Goal: Information Seeking & Learning: Understand process/instructions

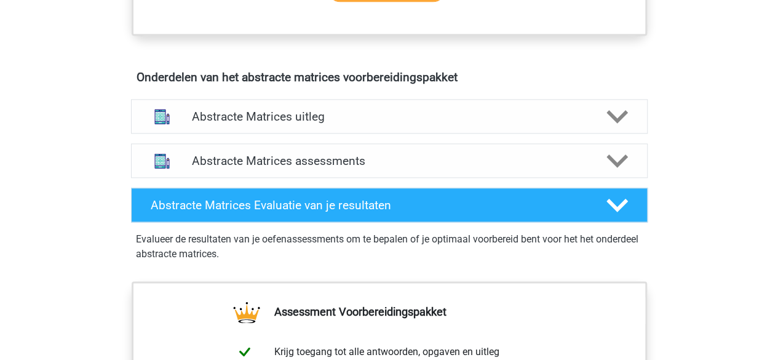
scroll to position [695, 0]
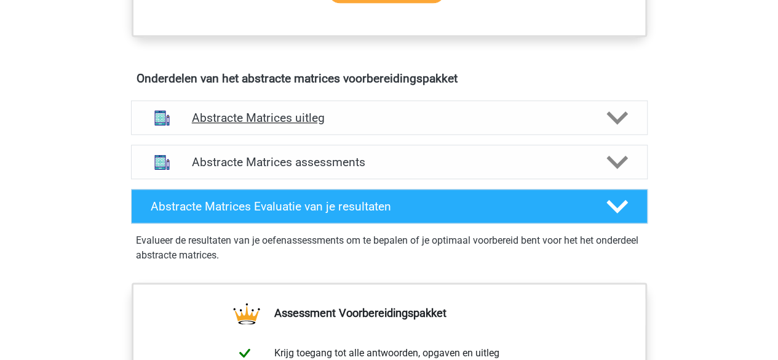
click at [607, 117] on icon at bounding box center [617, 118] width 22 height 22
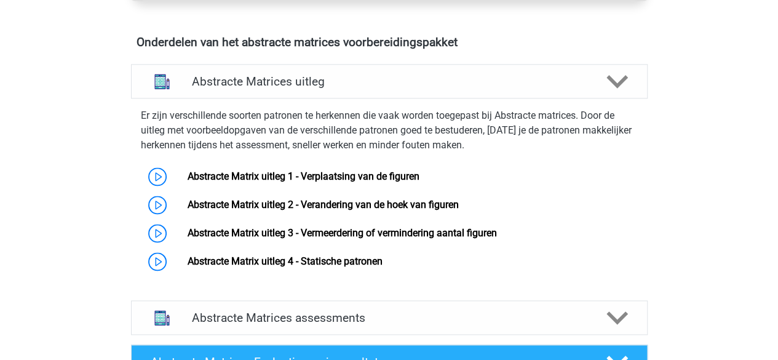
scroll to position [732, 0]
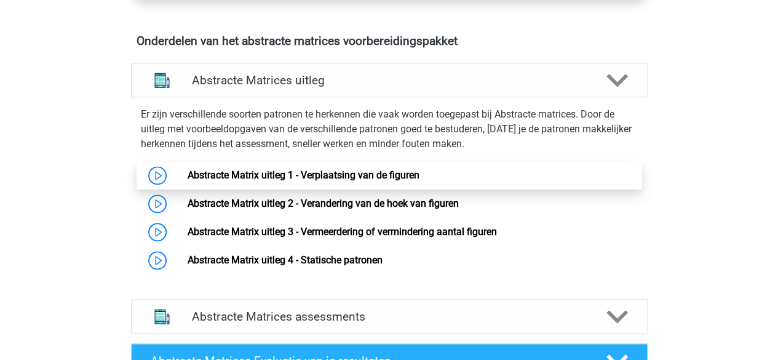
click at [419, 169] on link "Abstracte Matrix uitleg 1 - Verplaatsing van de figuren" at bounding box center [304, 175] width 232 height 12
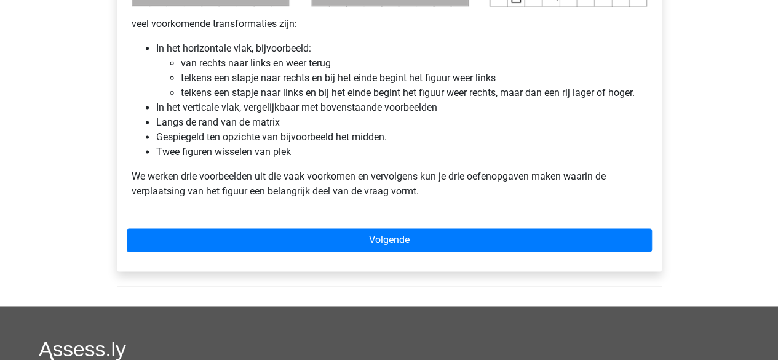
scroll to position [792, 0]
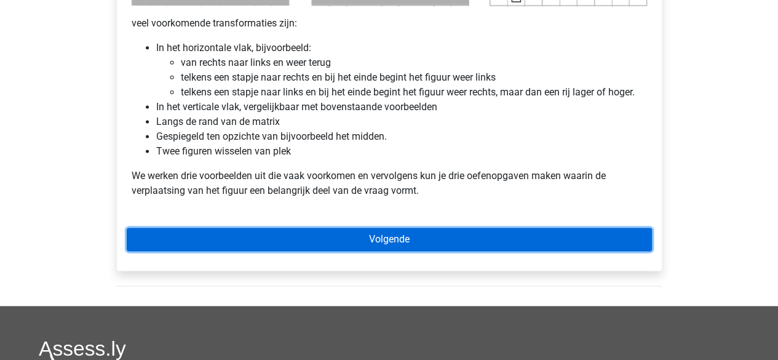
click at [493, 239] on link "Volgende" at bounding box center [389, 239] width 525 height 23
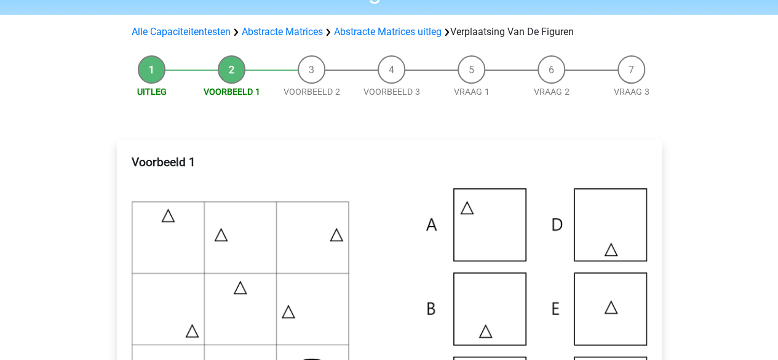
scroll to position [87, 0]
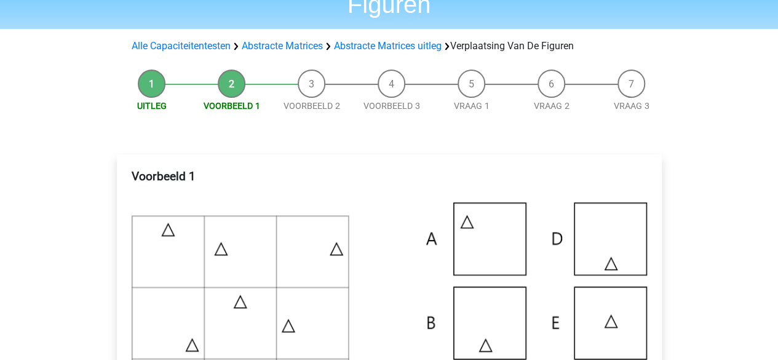
click at [222, 88] on li "Voorbeeld 1" at bounding box center [232, 90] width 80 height 43
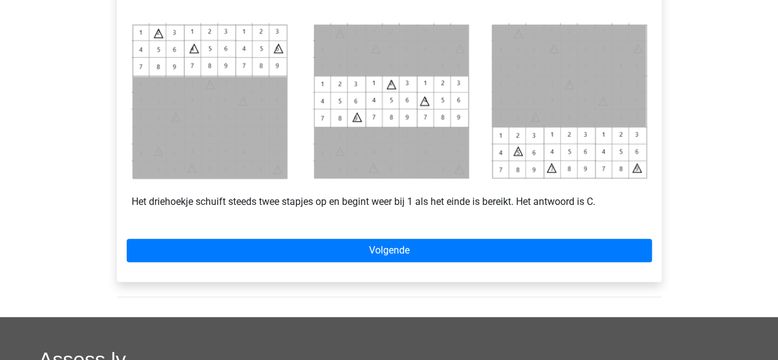
scroll to position [580, 0]
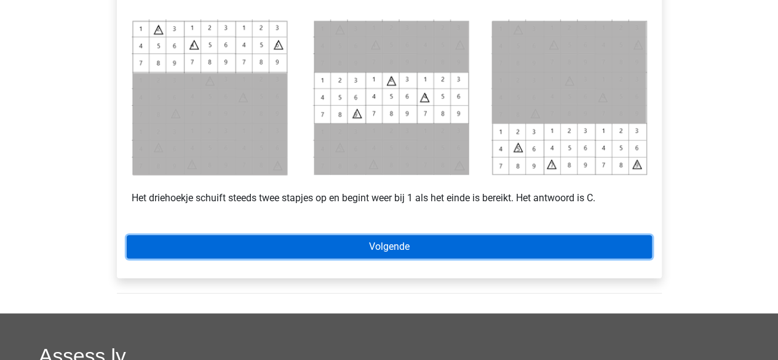
click at [593, 237] on link "Volgende" at bounding box center [389, 246] width 525 height 23
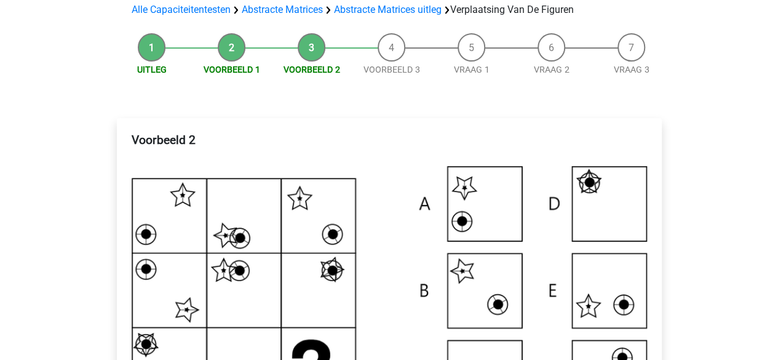
scroll to position [122, 0]
click at [244, 50] on li "Voorbeeld 1" at bounding box center [232, 55] width 80 height 43
click at [234, 51] on li "Voorbeeld 1" at bounding box center [232, 55] width 80 height 43
click at [241, 62] on li "Voorbeeld 1" at bounding box center [232, 55] width 80 height 43
click at [234, 57] on li "Voorbeeld 1" at bounding box center [232, 55] width 80 height 43
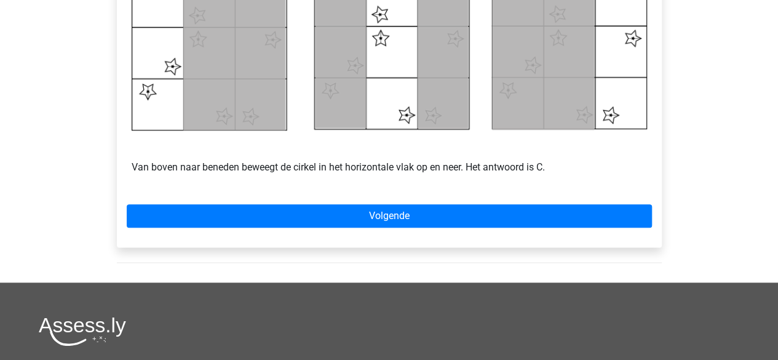
scroll to position [635, 0]
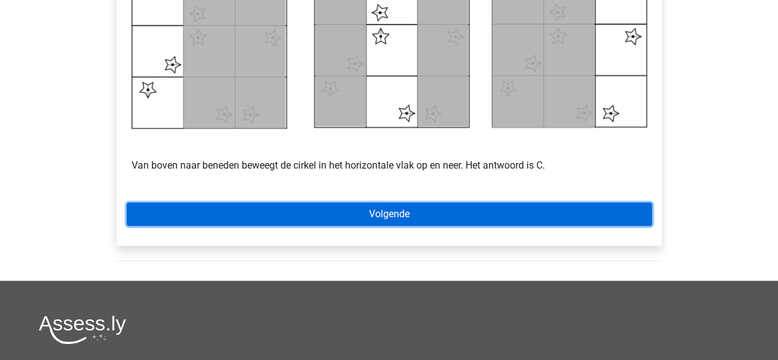
click at [488, 207] on link "Volgende" at bounding box center [389, 213] width 525 height 23
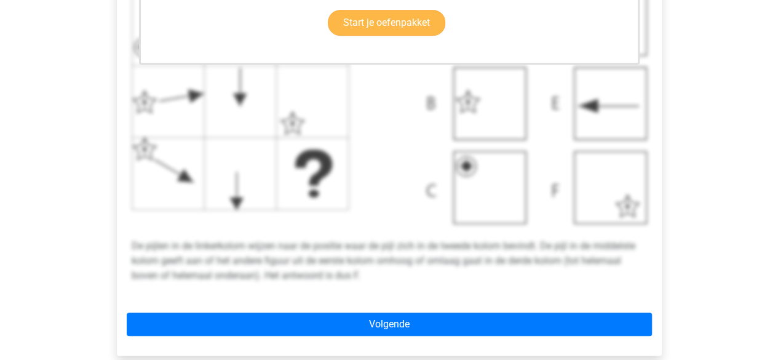
scroll to position [515, 0]
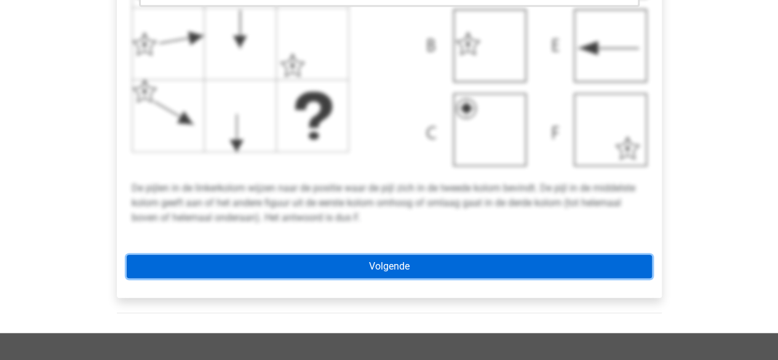
click at [404, 268] on link "Volgende" at bounding box center [389, 266] width 525 height 23
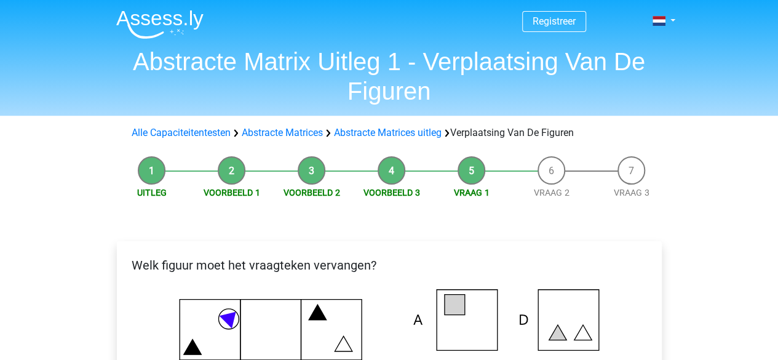
click at [140, 168] on li "Uitleg" at bounding box center [152, 177] width 80 height 43
click at [176, 179] on li "Uitleg" at bounding box center [152, 177] width 80 height 43
click at [391, 125] on div "Alle Capaciteitentesten Abstracte Matrices Abstracte Matrices uitleg Verplaatsi…" at bounding box center [389, 132] width 525 height 15
click at [391, 132] on link "Abstracte Matrices uitleg" at bounding box center [388, 133] width 108 height 12
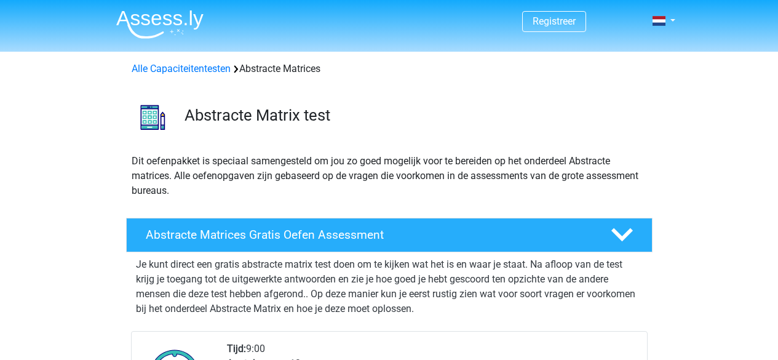
scroll to position [788, 0]
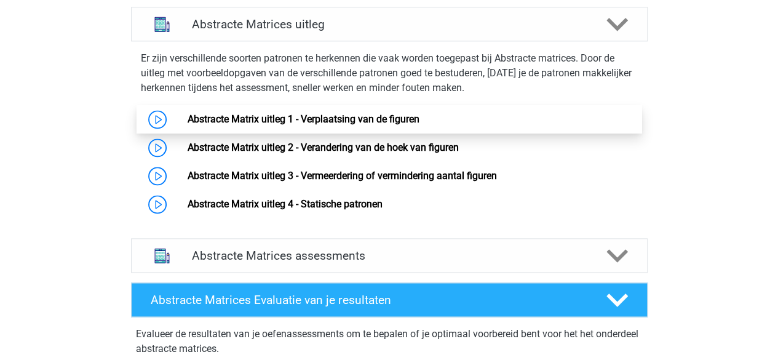
click at [360, 119] on link "Abstracte Matrix uitleg 1 - Verplaatsing van de figuren" at bounding box center [304, 119] width 232 height 12
